Goal: Task Accomplishment & Management: Complete application form

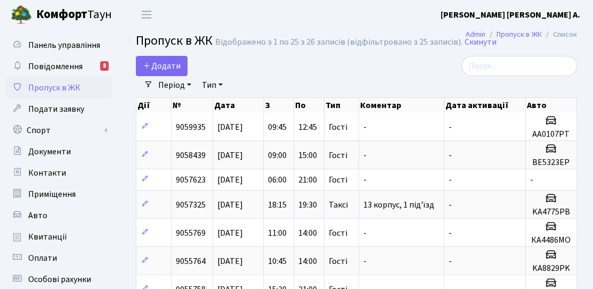
select select "25"
click at [168, 71] on span "Додати" at bounding box center [162, 66] width 38 height 12
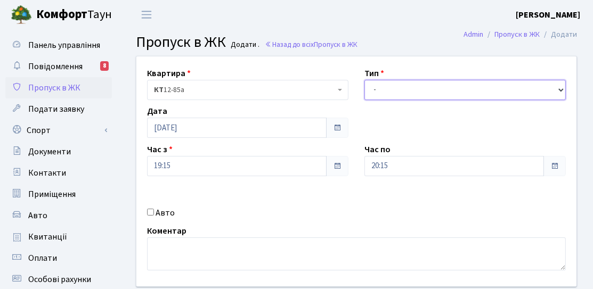
drag, startPoint x: 448, startPoint y: 84, endPoint x: 445, endPoint y: 98, distance: 14.3
click at [448, 84] on select "- Доставка Таксі Гості Сервіс" at bounding box center [464, 90] width 201 height 20
select select "3"
click at [364, 80] on select "- Доставка Таксі Гості Сервіс" at bounding box center [464, 90] width 201 height 20
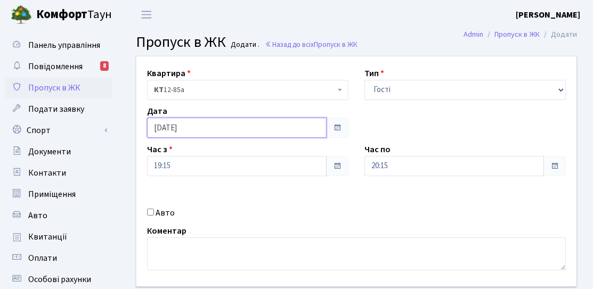
click at [212, 130] on input "[DATE]" at bounding box center [236, 128] width 179 height 20
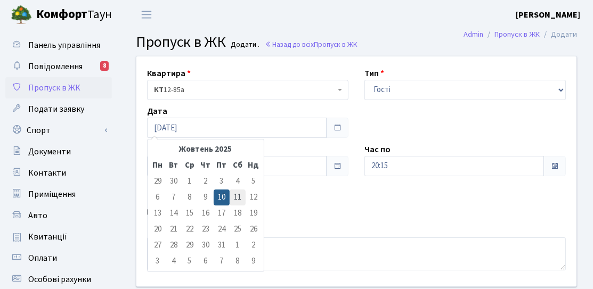
click at [242, 194] on td "11" at bounding box center [237, 198] width 16 height 16
type input "[DATE]"
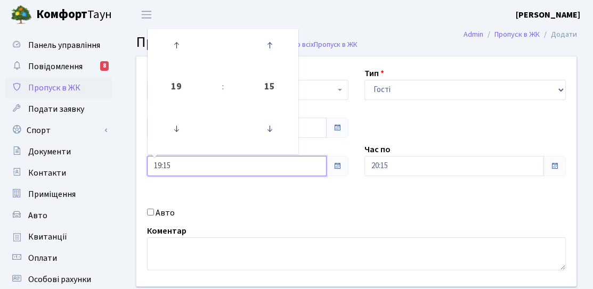
click at [207, 166] on input "19:15" at bounding box center [236, 166] width 179 height 20
click at [181, 130] on icon at bounding box center [176, 128] width 29 height 29
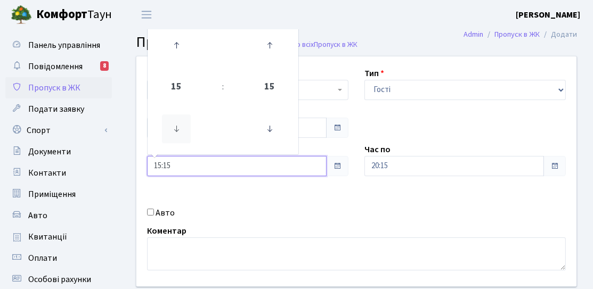
click at [181, 130] on icon at bounding box center [176, 128] width 29 height 29
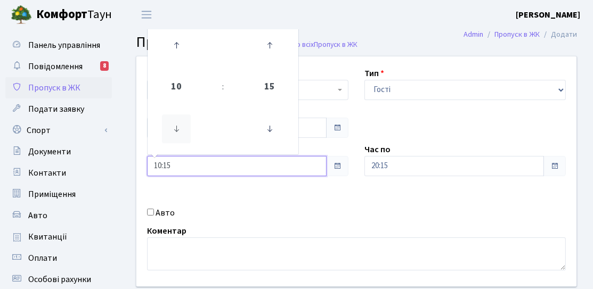
click at [181, 130] on icon at bounding box center [176, 128] width 29 height 29
click at [282, 126] on icon at bounding box center [269, 128] width 29 height 29
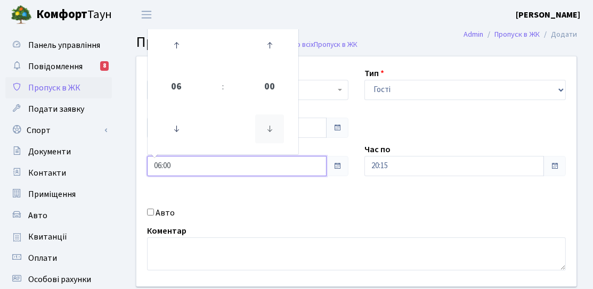
click at [281, 126] on icon at bounding box center [269, 128] width 29 height 29
click at [275, 57] on icon at bounding box center [269, 45] width 29 height 29
type input "06:00"
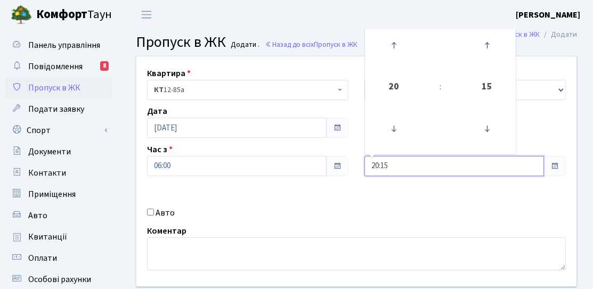
click at [405, 163] on input "20:15" at bounding box center [453, 166] width 179 height 20
click at [391, 35] on icon at bounding box center [393, 45] width 29 height 29
click at [497, 120] on icon at bounding box center [486, 128] width 29 height 29
type input "21:00"
click at [390, 200] on div "Квартира <b>КТ</b>&nbsp;&nbsp;&nbsp;&nbsp;12-85а КТ 12-85а Тип - Доставка Таксі…" at bounding box center [356, 171] width 456 height 230
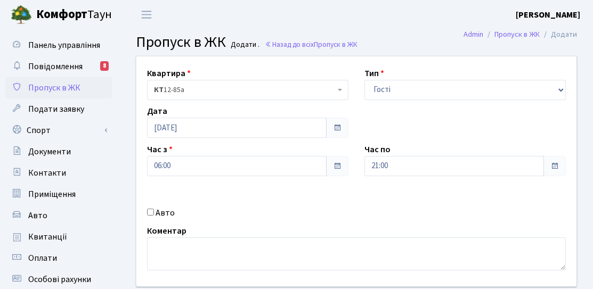
scroll to position [53, 0]
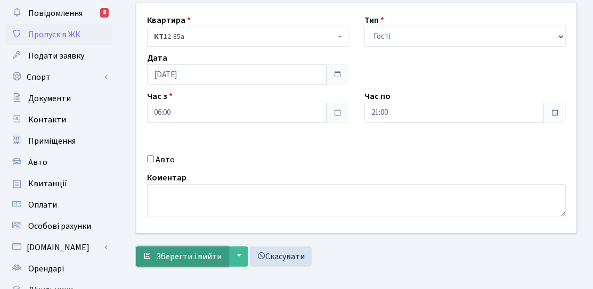
click at [176, 251] on span "Зберегти і вийти" at bounding box center [188, 257] width 65 height 12
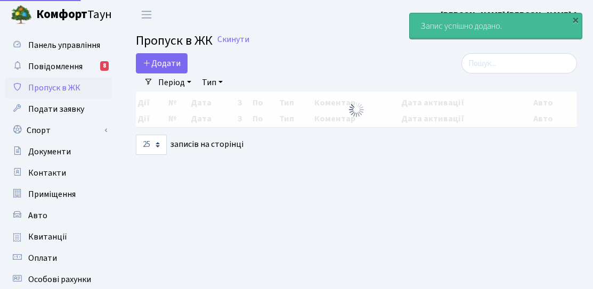
select select "25"
